Goal: Task Accomplishment & Management: Manage account settings

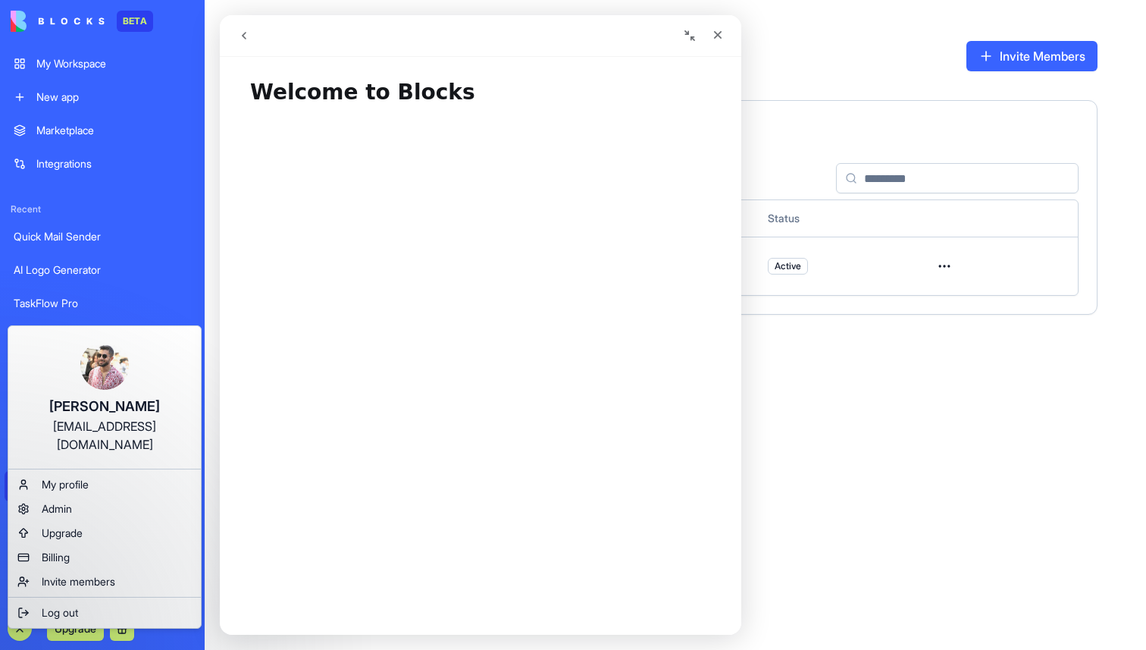
click at [14, 622] on html "BETA My Workspace New app Marketplace Integrations Recent Quick Mail Sender AI …" at bounding box center [573, 325] width 1146 height 650
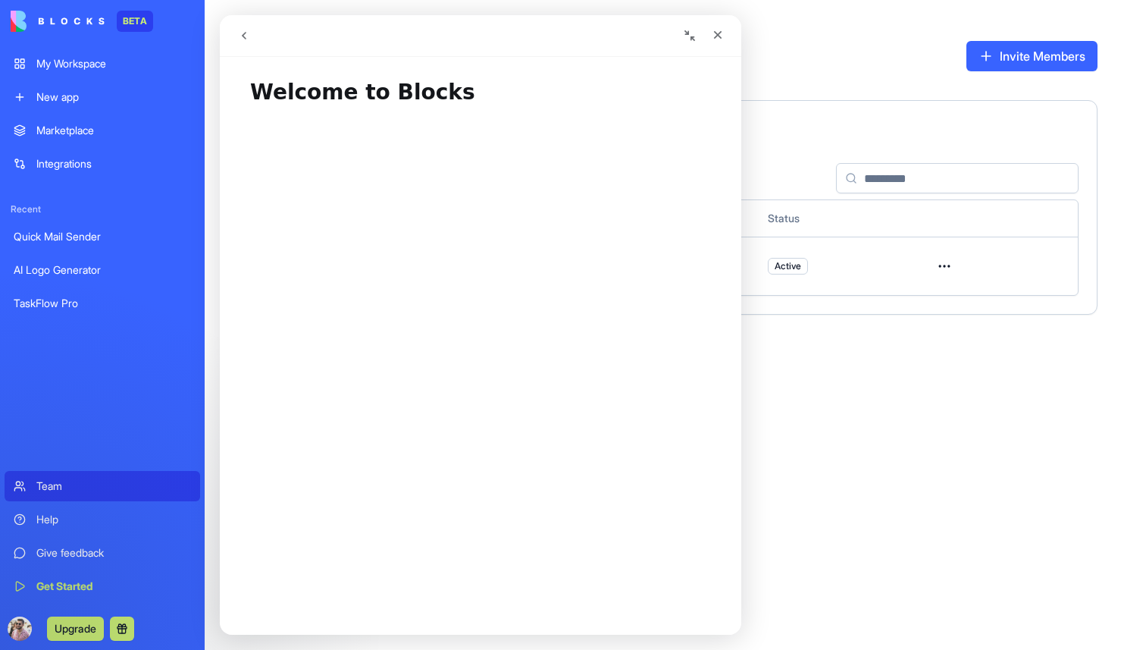
click at [63, 517] on div "Help" at bounding box center [113, 519] width 155 height 15
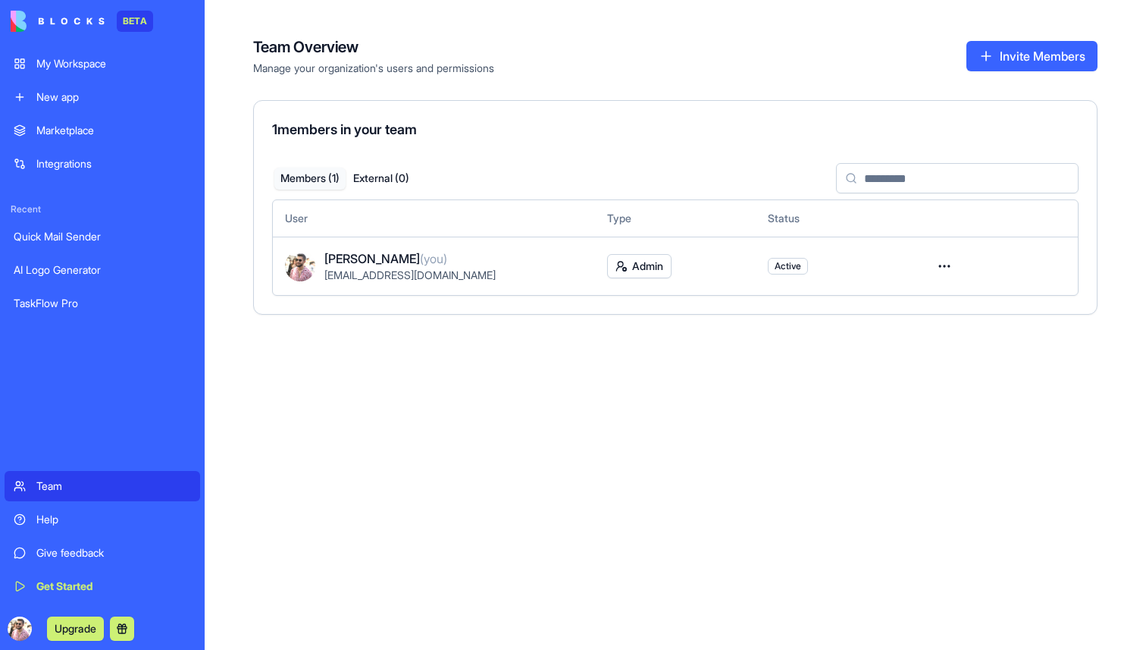
click at [63, 517] on div "Help" at bounding box center [113, 519] width 155 height 15
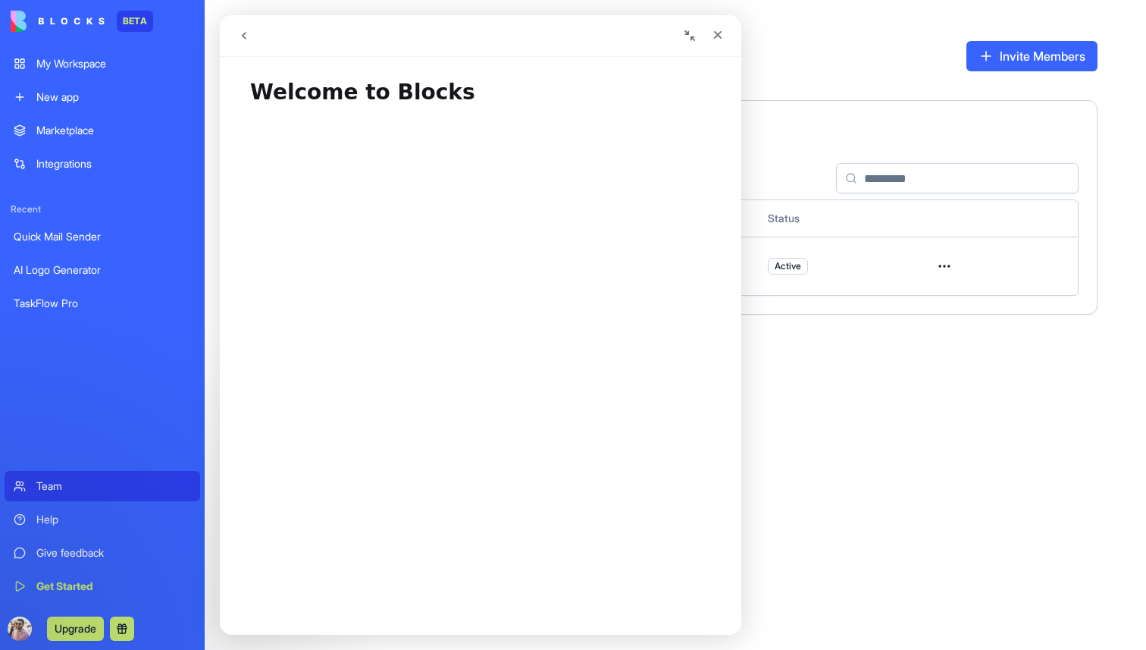
click at [243, 31] on icon "go back" at bounding box center [244, 36] width 12 height 12
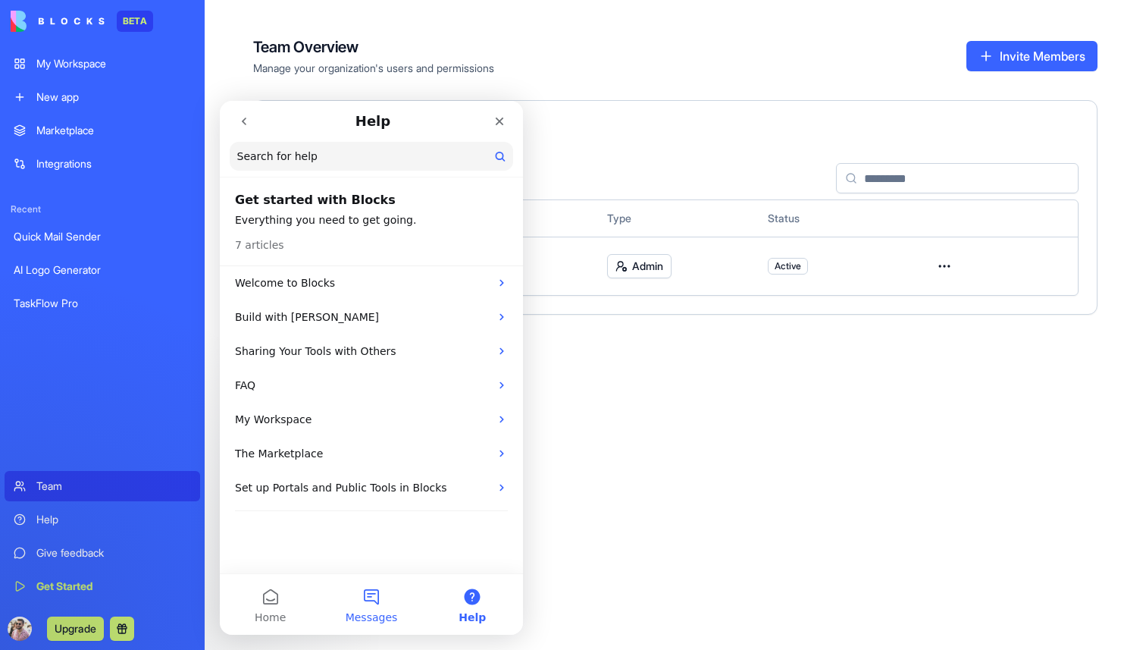
click at [365, 628] on button "Messages" at bounding box center [371, 604] width 101 height 61
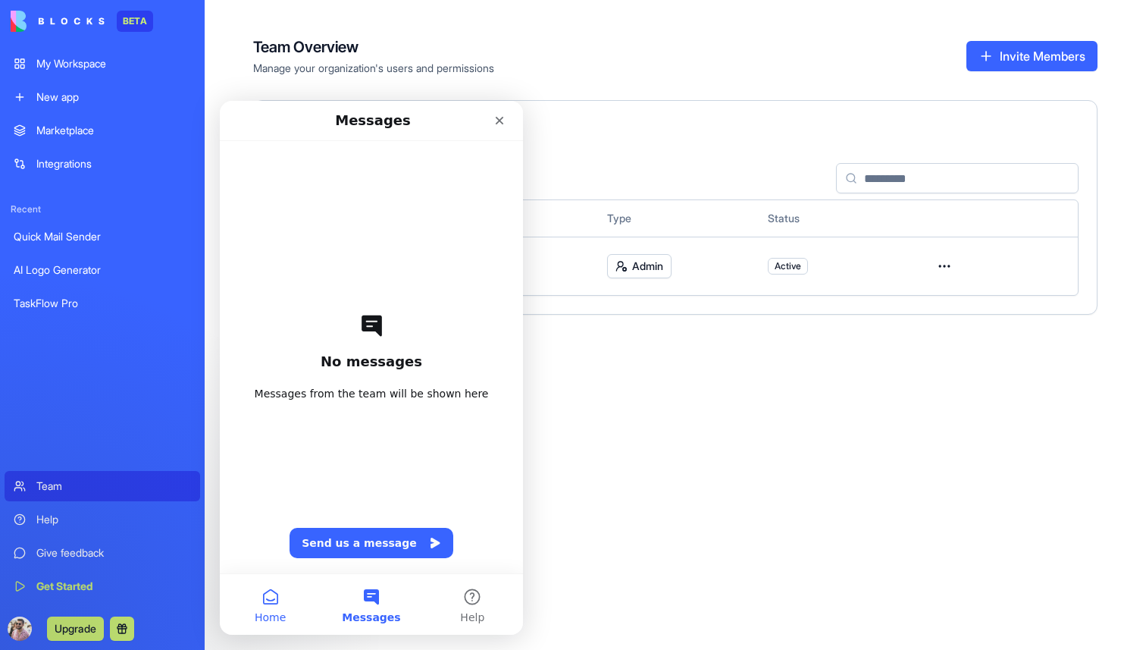
click at [268, 604] on button "Home" at bounding box center [270, 604] width 101 height 61
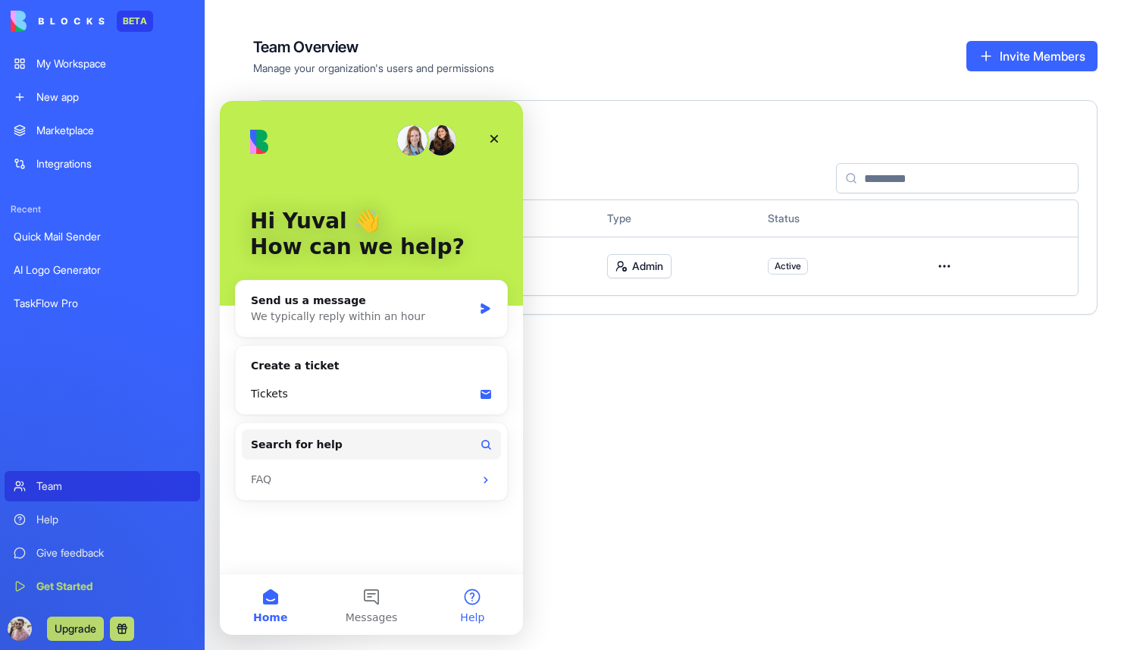
click at [494, 618] on button "Help" at bounding box center [472, 604] width 101 height 61
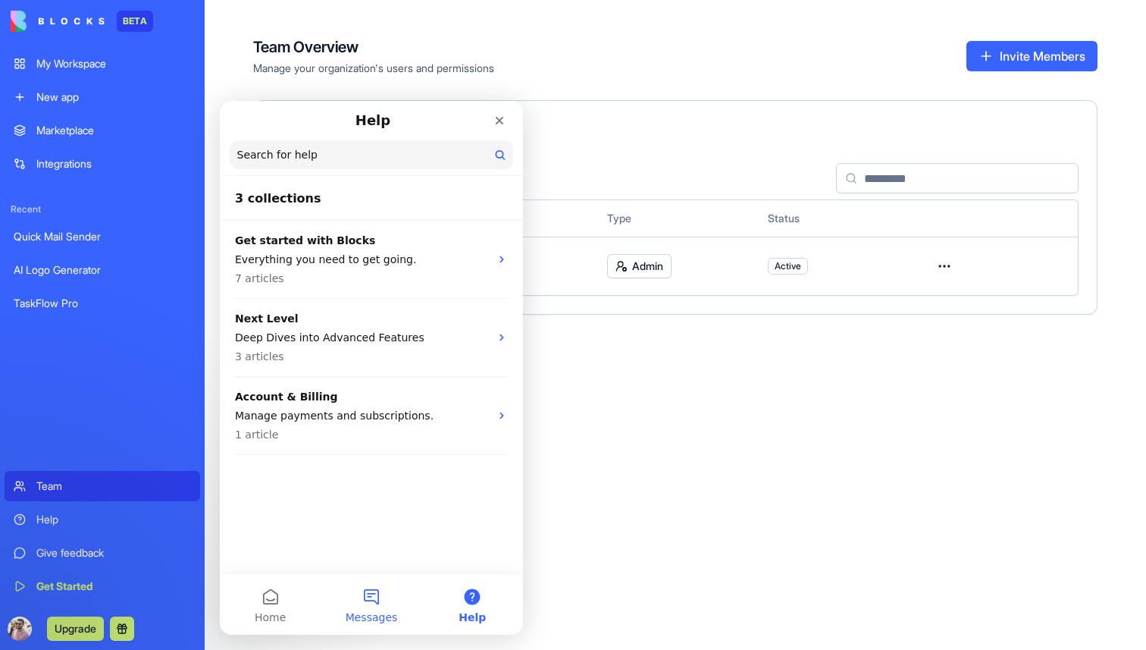
click at [377, 600] on button "Messages" at bounding box center [371, 604] width 101 height 61
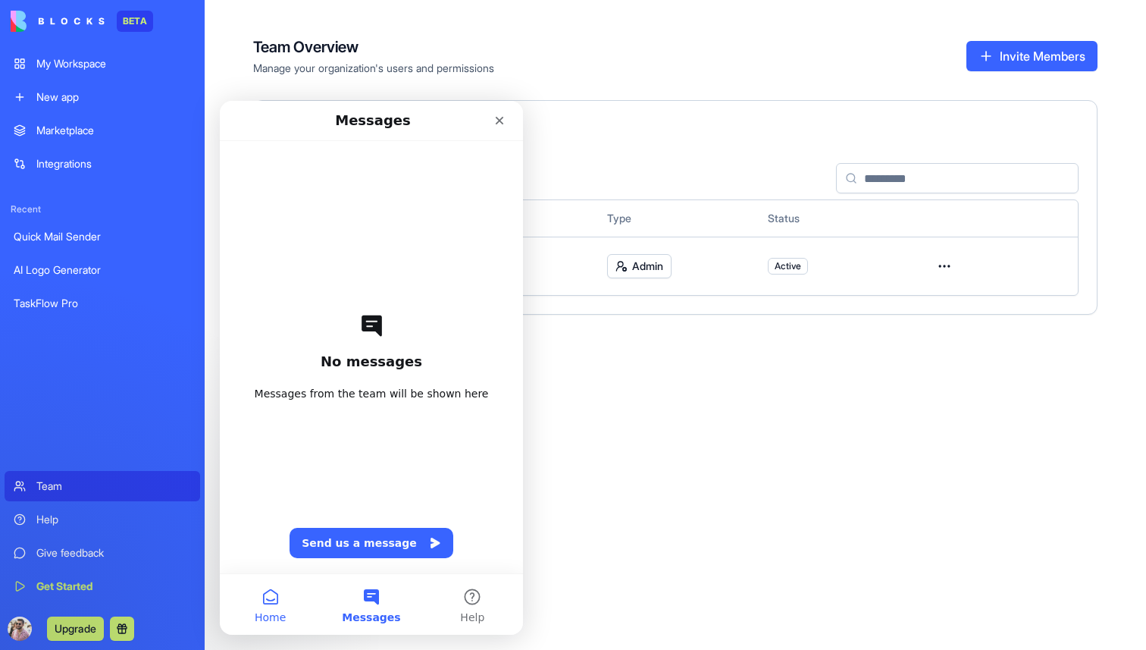
click at [246, 596] on button "Home" at bounding box center [270, 604] width 101 height 61
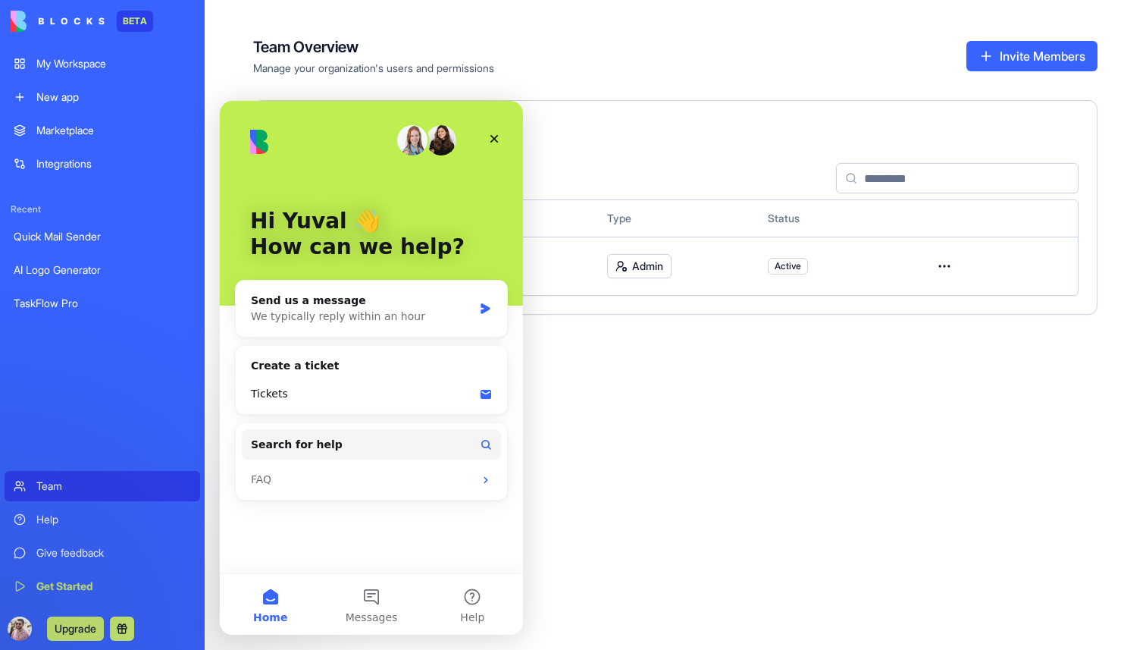
click at [74, 563] on link "Give feedback" at bounding box center [103, 553] width 196 height 30
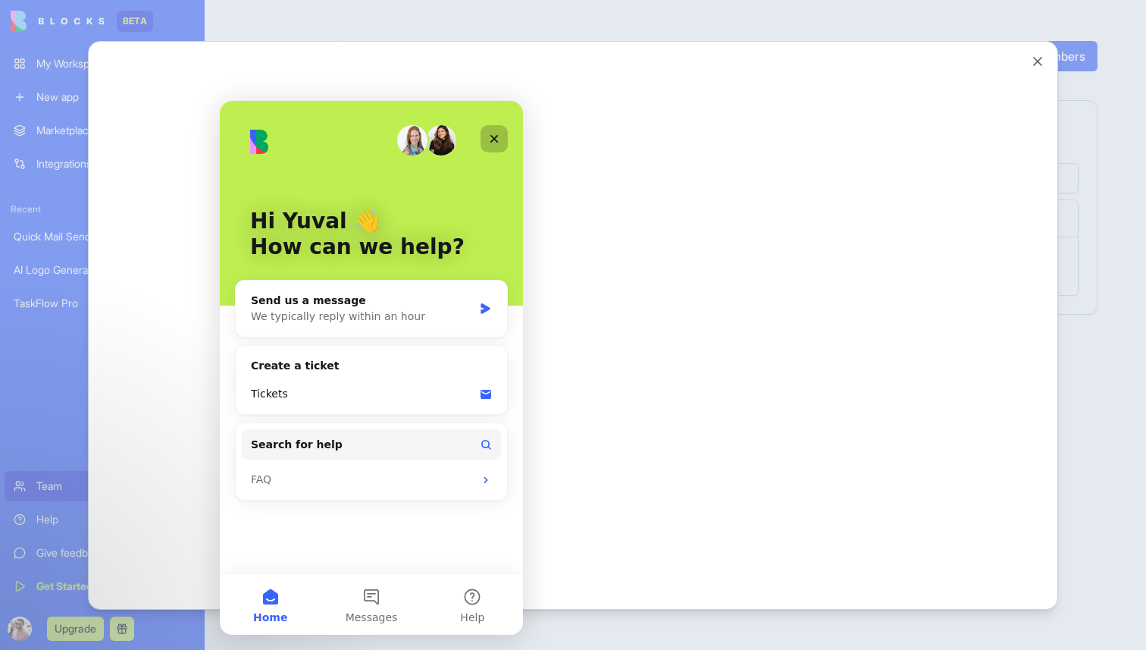
click at [489, 136] on icon "Close" at bounding box center [494, 139] width 12 height 12
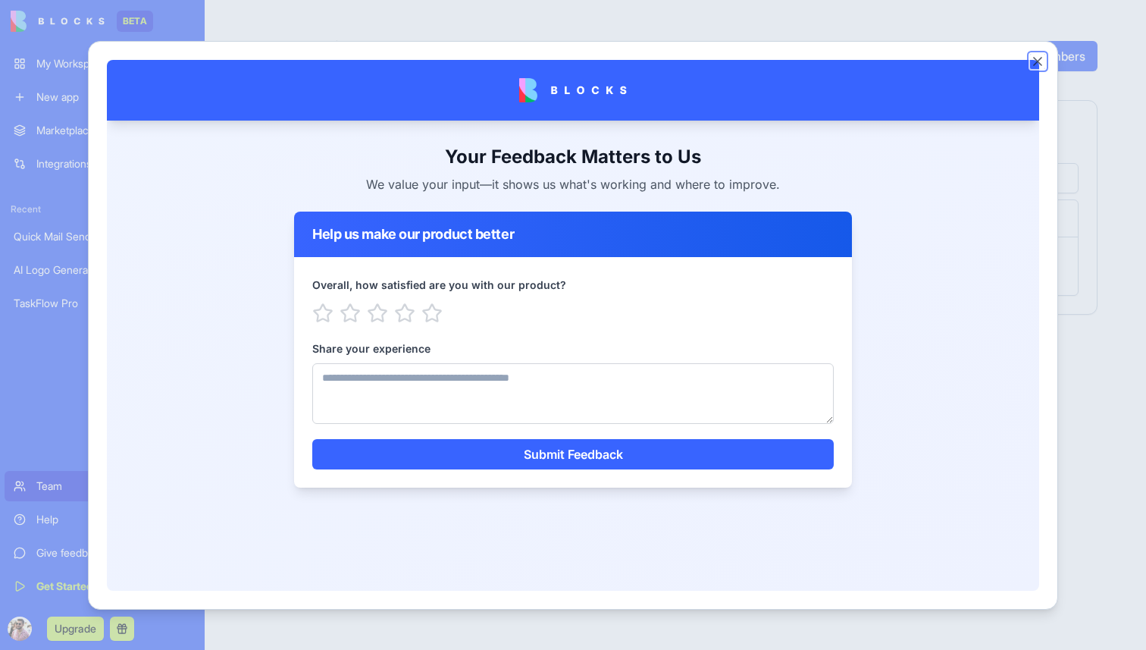
click at [1041, 64] on button "Close" at bounding box center [1037, 61] width 15 height 15
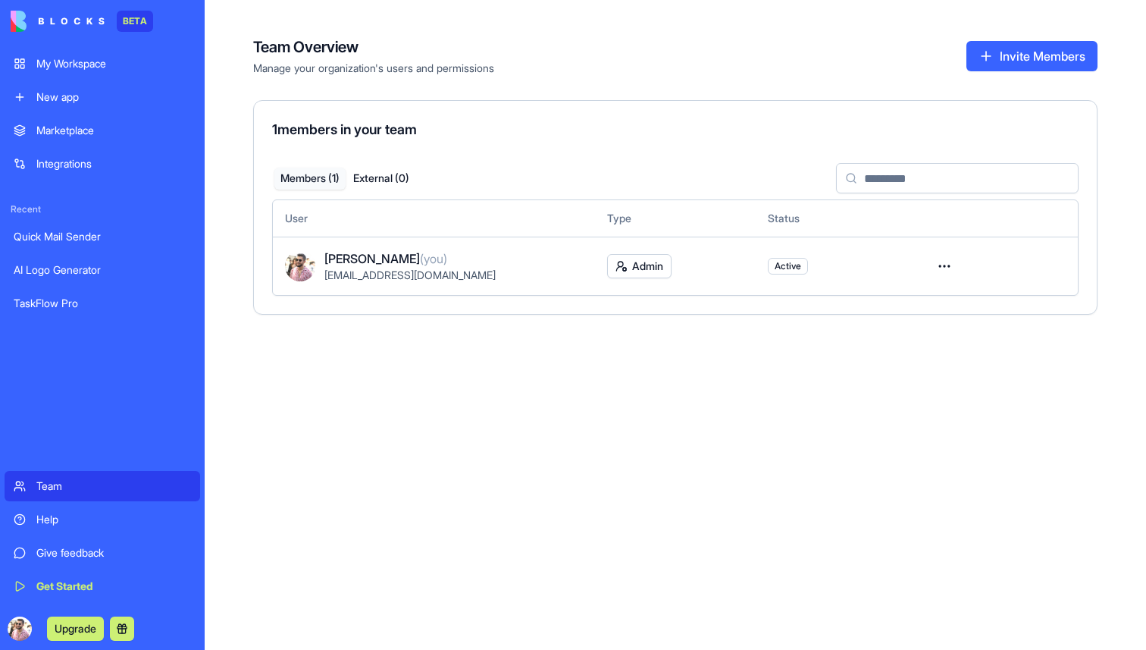
click at [94, 589] on div "Get Started" at bounding box center [113, 585] width 155 height 15
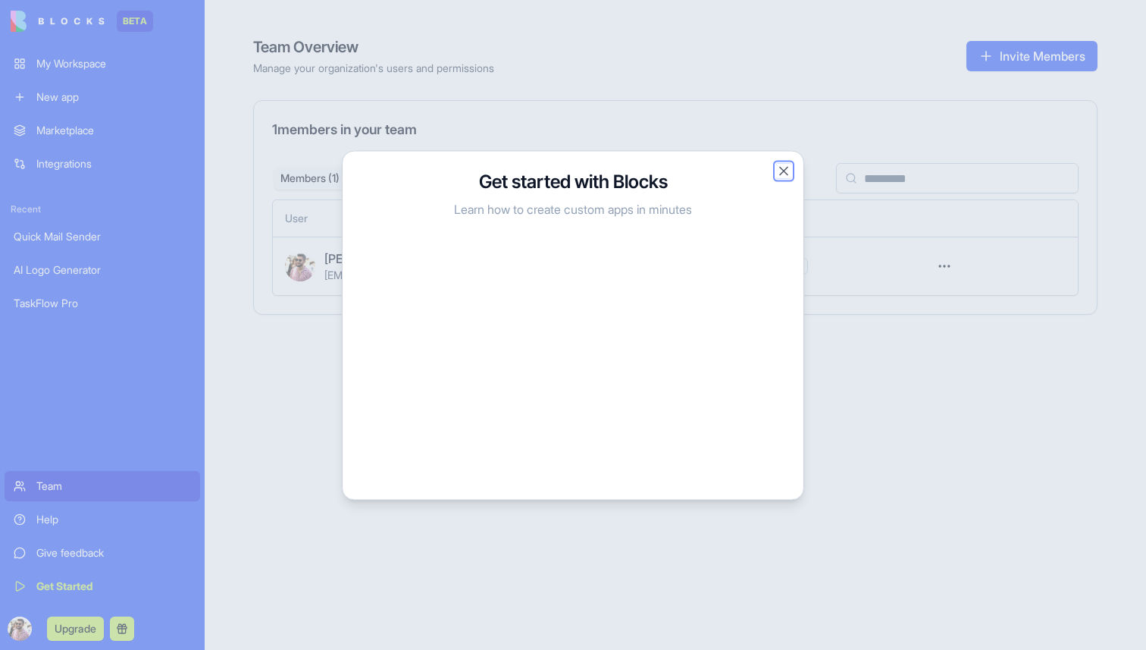
click at [780, 167] on button "Close" at bounding box center [783, 170] width 15 height 15
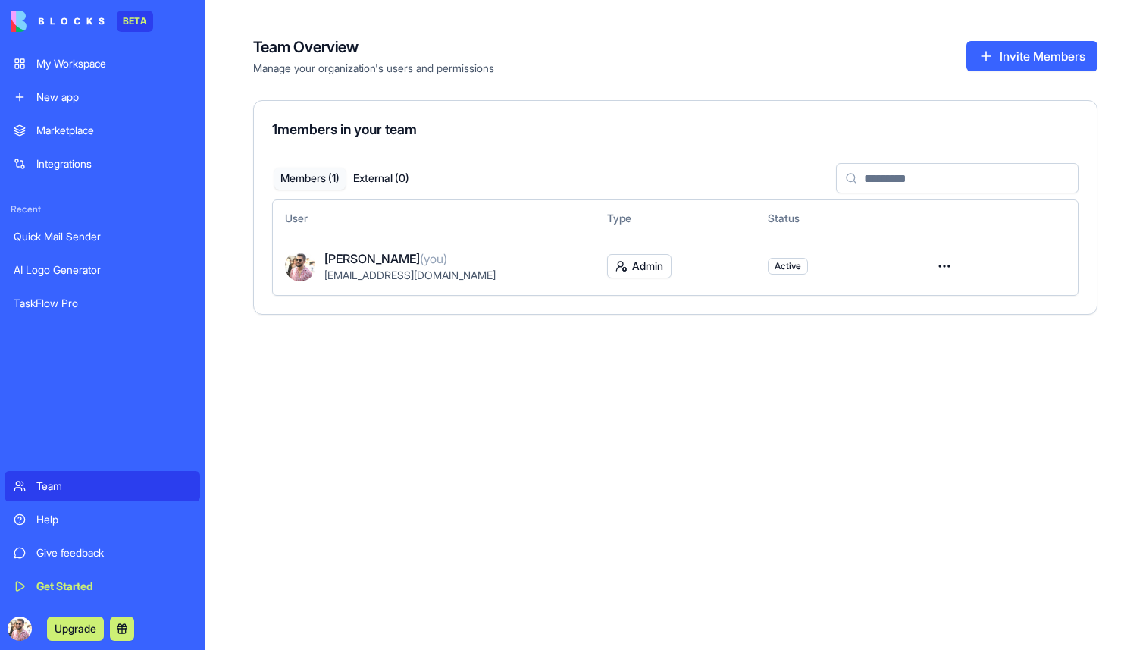
click at [124, 626] on button at bounding box center [122, 628] width 24 height 24
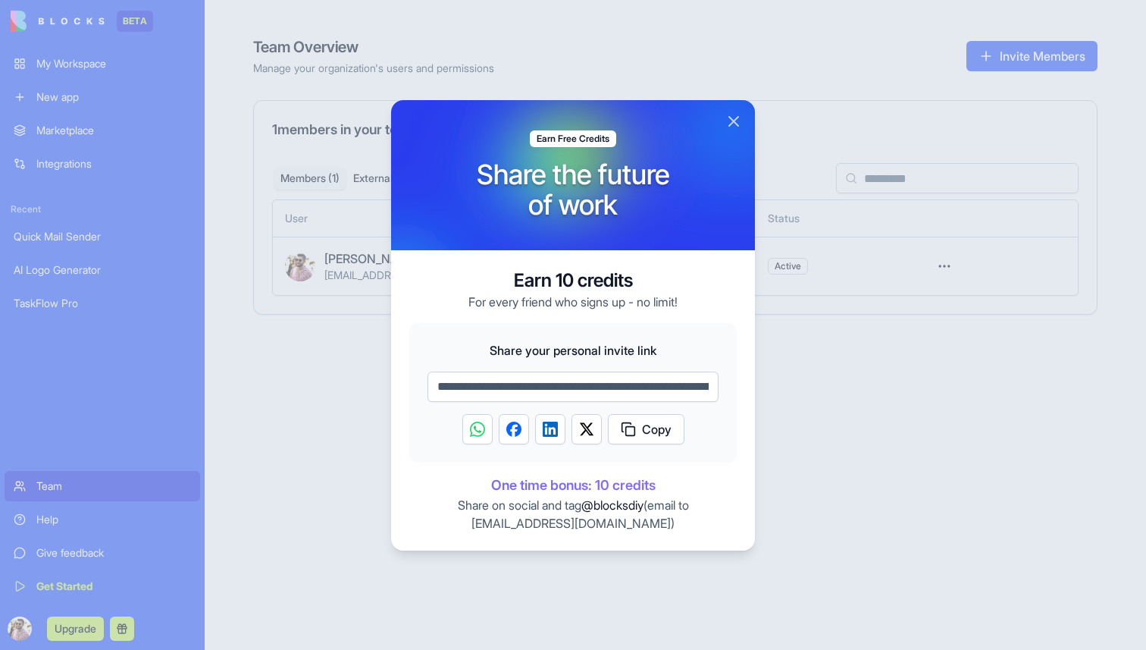
click at [735, 123] on button "Close" at bounding box center [734, 121] width 18 height 18
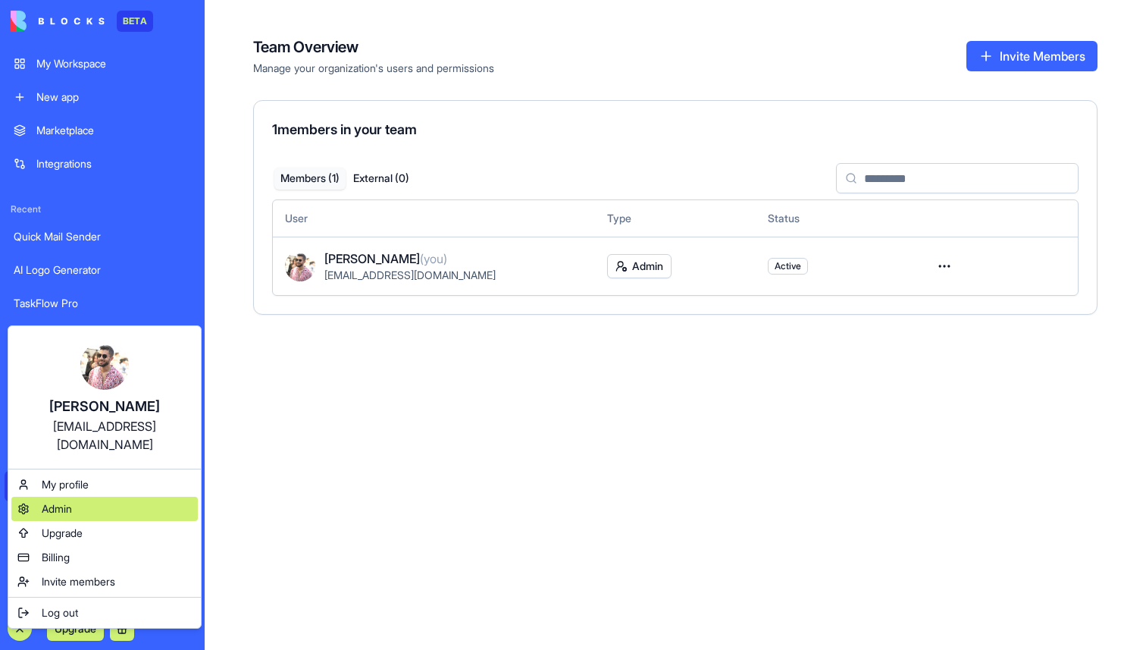
click at [116, 500] on div "Admin" at bounding box center [104, 509] width 187 height 24
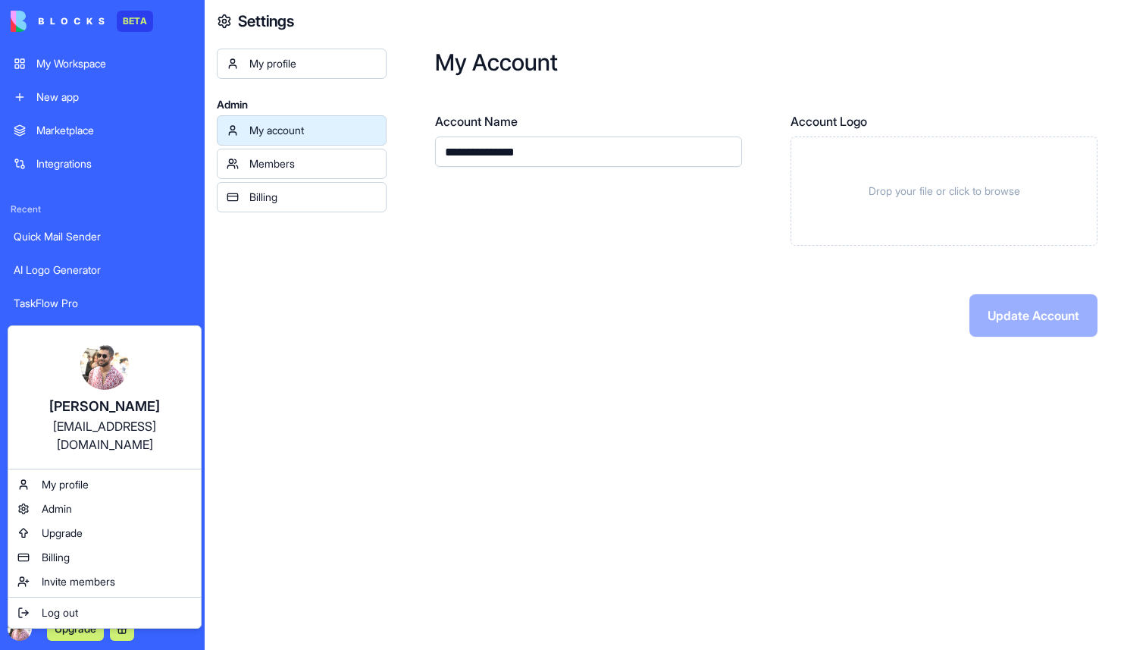
click at [15, 622] on html "**********" at bounding box center [573, 325] width 1146 height 650
click at [20, 626] on html "**********" at bounding box center [573, 325] width 1146 height 650
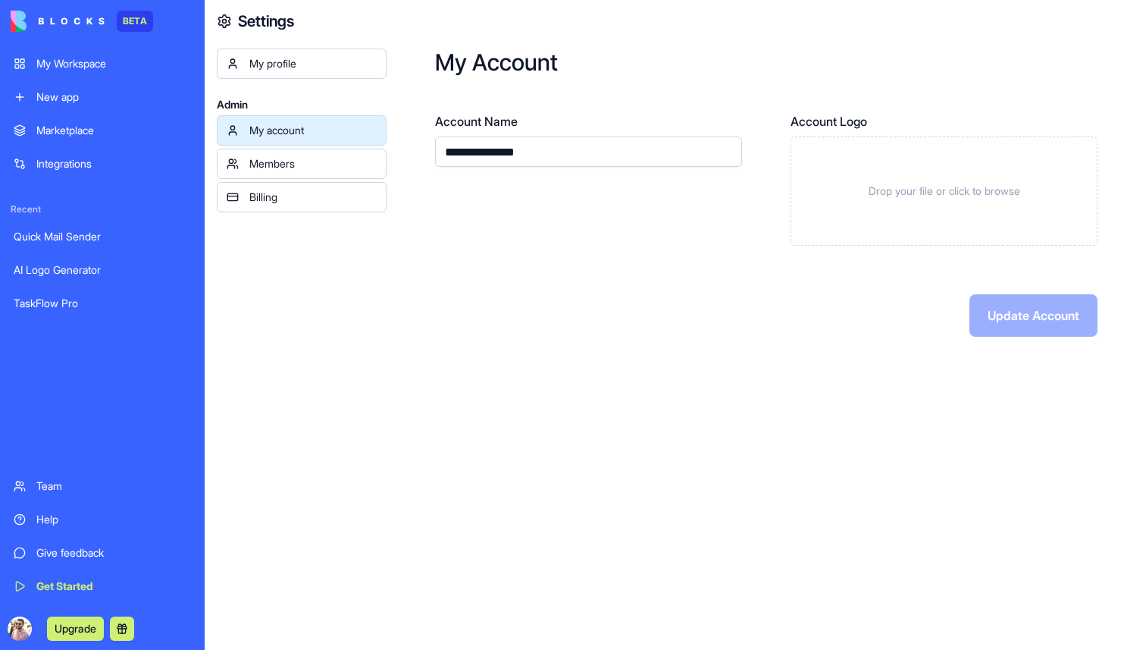
click at [378, 67] on link "My profile" at bounding box center [302, 64] width 170 height 30
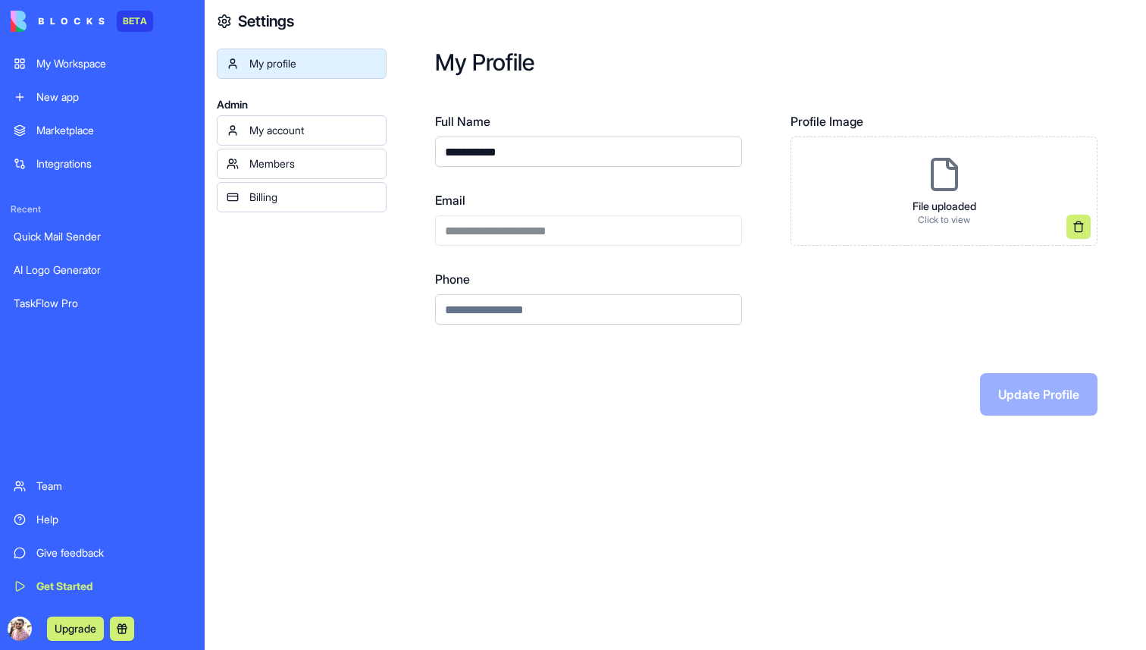
click at [365, 126] on div "My account" at bounding box center [312, 130] width 127 height 15
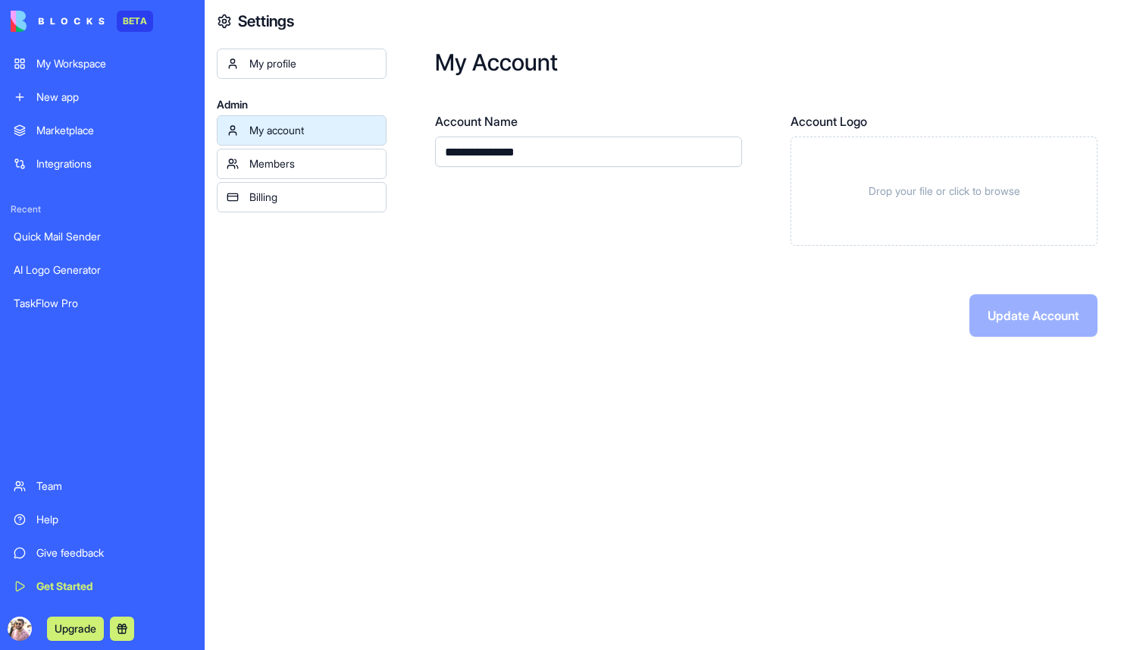
click at [366, 162] on div "Members" at bounding box center [312, 163] width 127 height 15
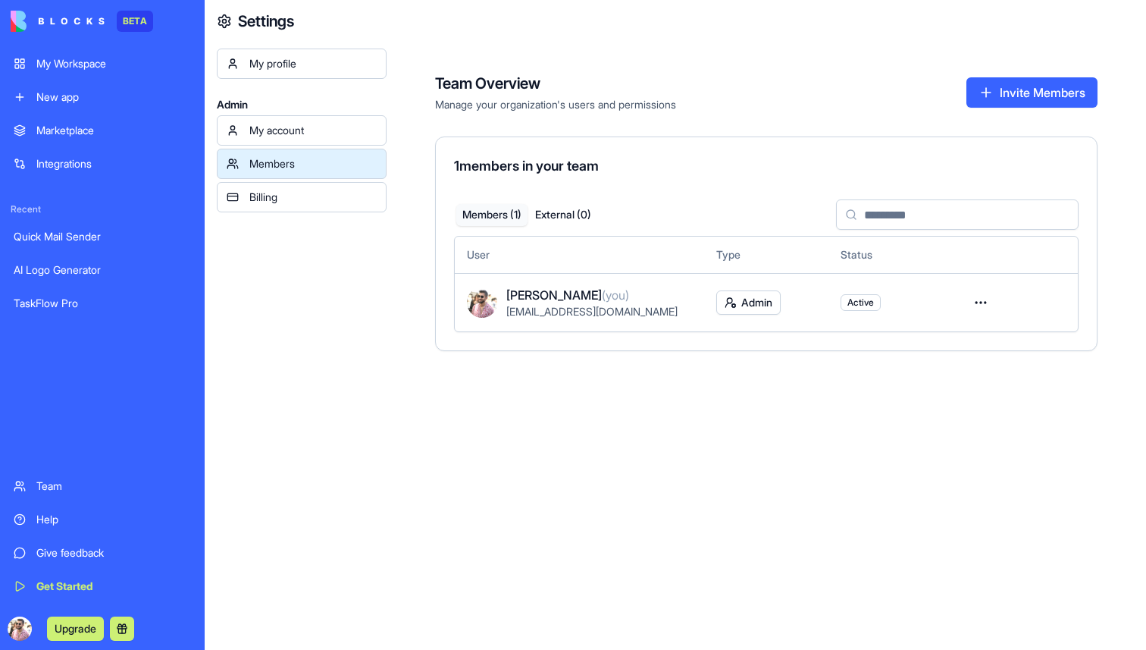
click at [353, 201] on div "Billing" at bounding box center [312, 197] width 127 height 15
click at [337, 200] on div "Billing" at bounding box center [312, 197] width 127 height 15
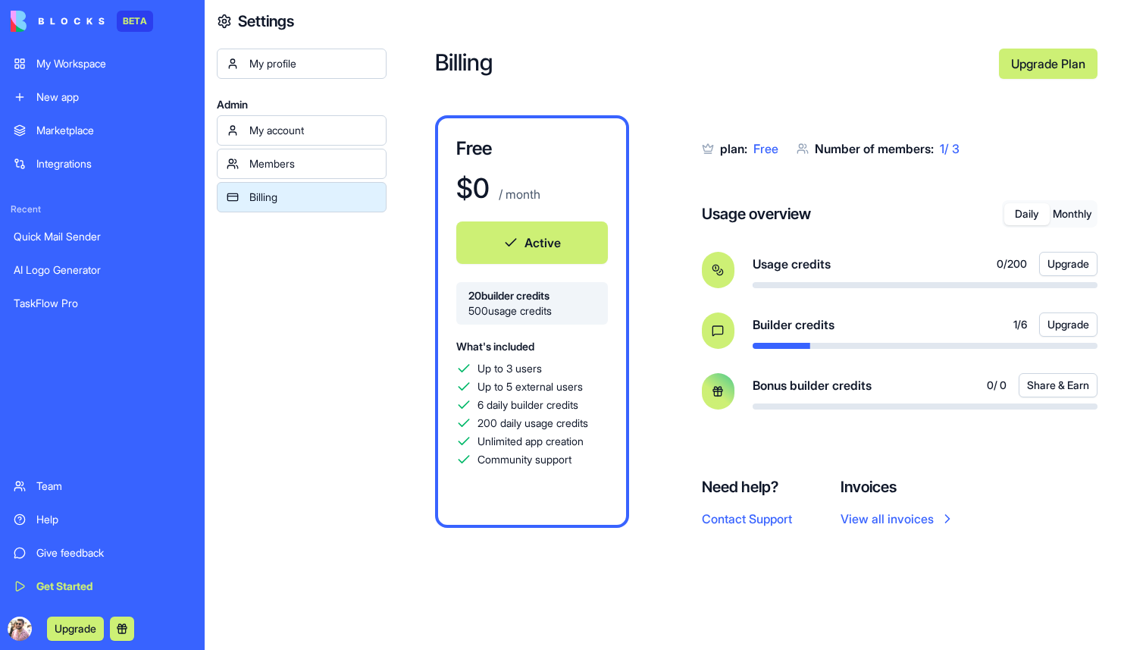
scroll to position [1, 0]
click at [802, 319] on span "Builder credits" at bounding box center [794, 324] width 82 height 18
click at [1068, 212] on button "Monthly" at bounding box center [1072, 213] width 45 height 22
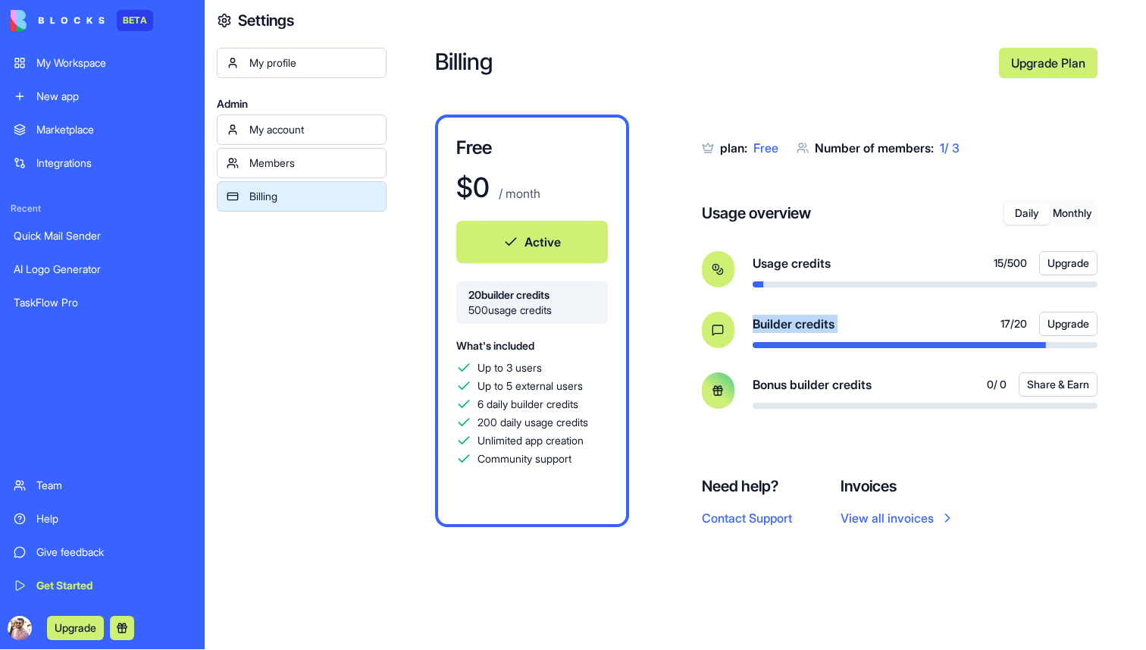
click at [1021, 212] on button "Daily" at bounding box center [1027, 213] width 45 height 22
click at [1080, 212] on button "Monthly" at bounding box center [1072, 213] width 45 height 22
click at [994, 187] on div "plan: Free Number of members: 1 / 3 Usage overview Daily Monthly Usage credits …" at bounding box center [900, 278] width 396 height 328
click at [829, 323] on span "Builder credits" at bounding box center [794, 324] width 82 height 18
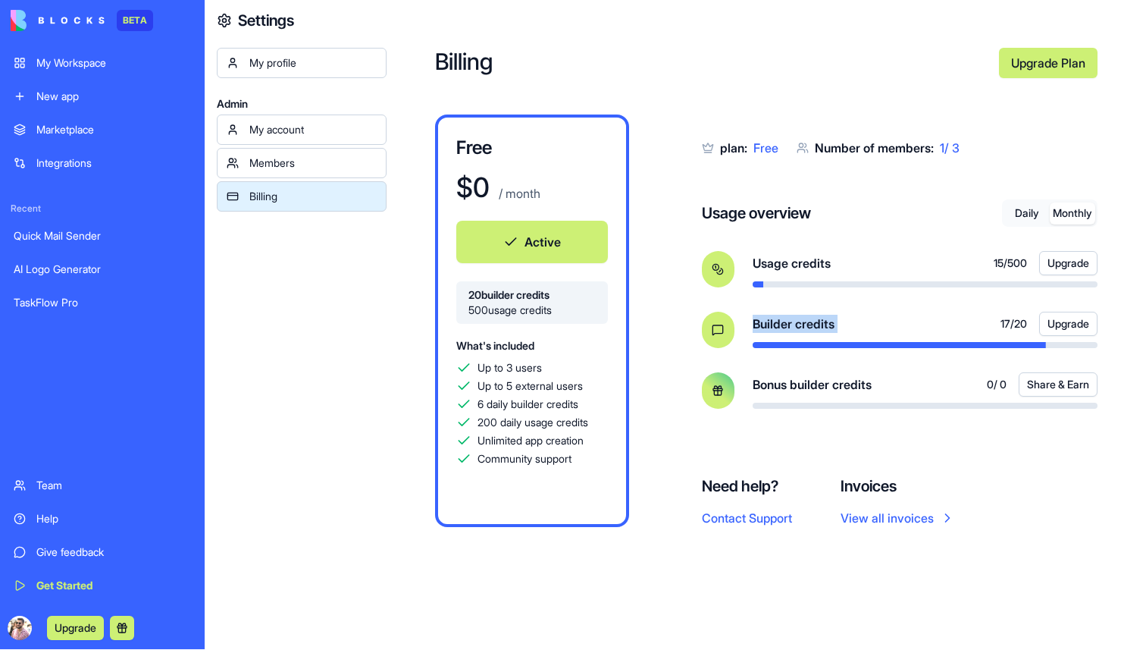
click at [829, 323] on span "Builder credits" at bounding box center [794, 324] width 82 height 18
click at [810, 263] on span "Usage credits" at bounding box center [792, 263] width 78 height 18
click at [817, 382] on span "Bonus builder credits" at bounding box center [812, 384] width 119 height 18
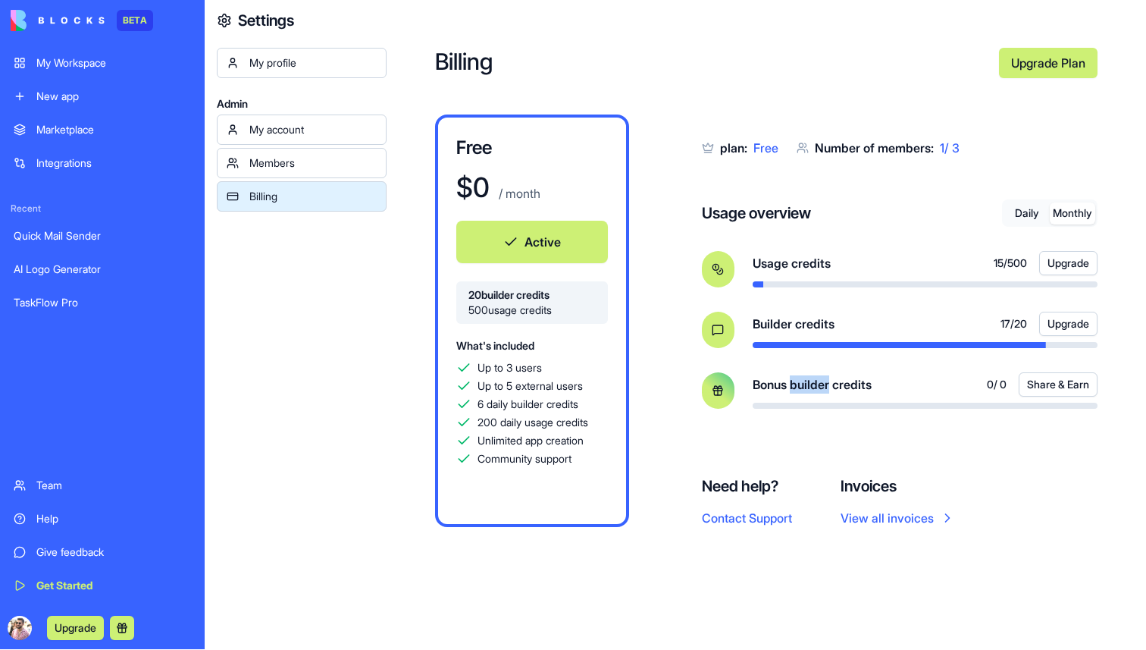
click at [817, 382] on span "Bonus builder credits" at bounding box center [812, 384] width 119 height 18
click at [827, 315] on span "Builder credits" at bounding box center [794, 324] width 82 height 18
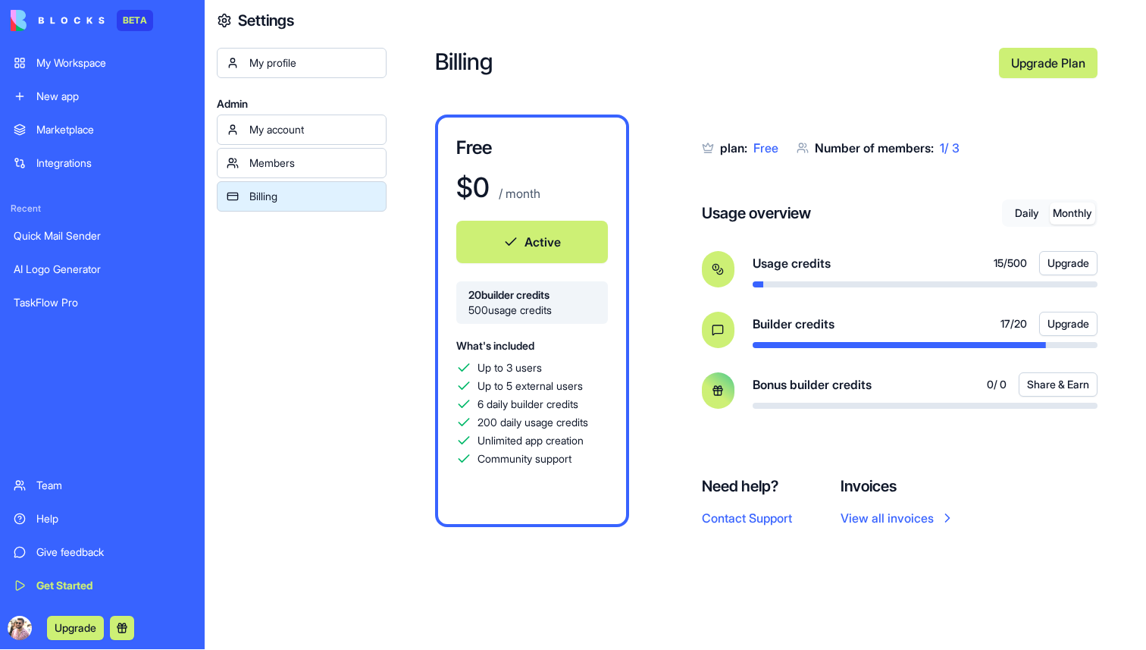
click at [774, 148] on span "Free" at bounding box center [766, 147] width 25 height 15
click at [100, 67] on div "My Workspace" at bounding box center [113, 62] width 155 height 15
